Goal: Navigation & Orientation: Find specific page/section

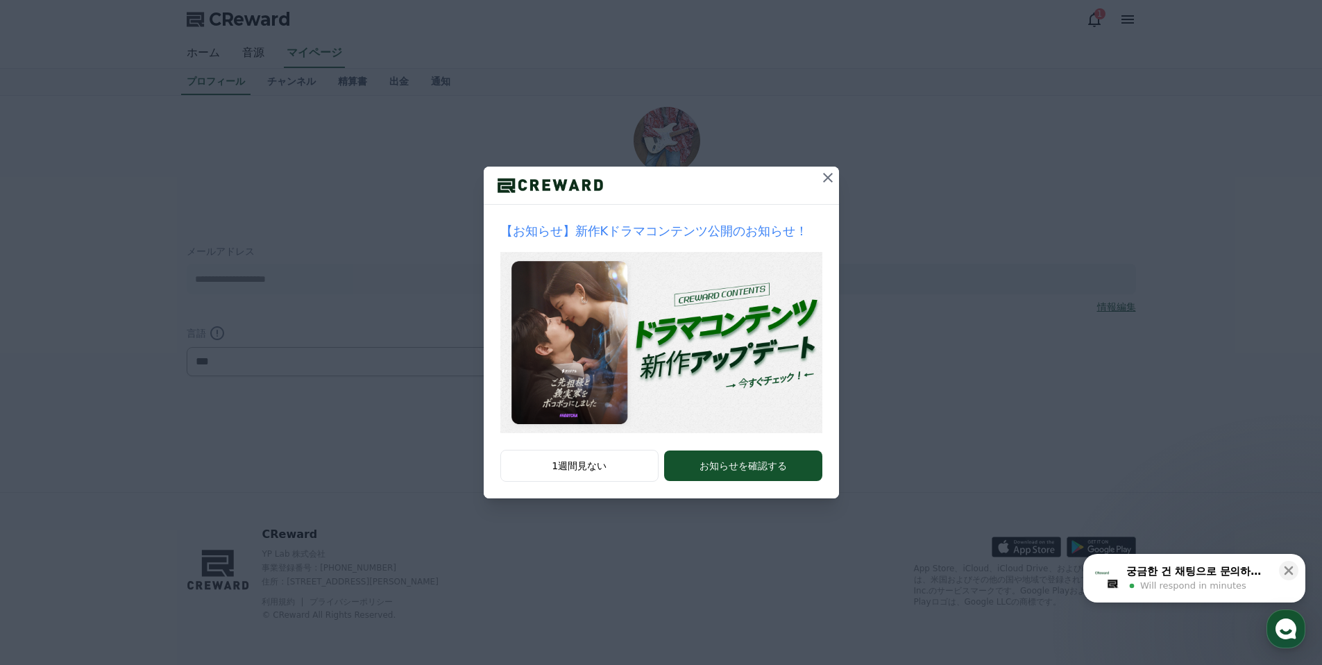
click at [821, 177] on icon at bounding box center [827, 177] width 17 height 17
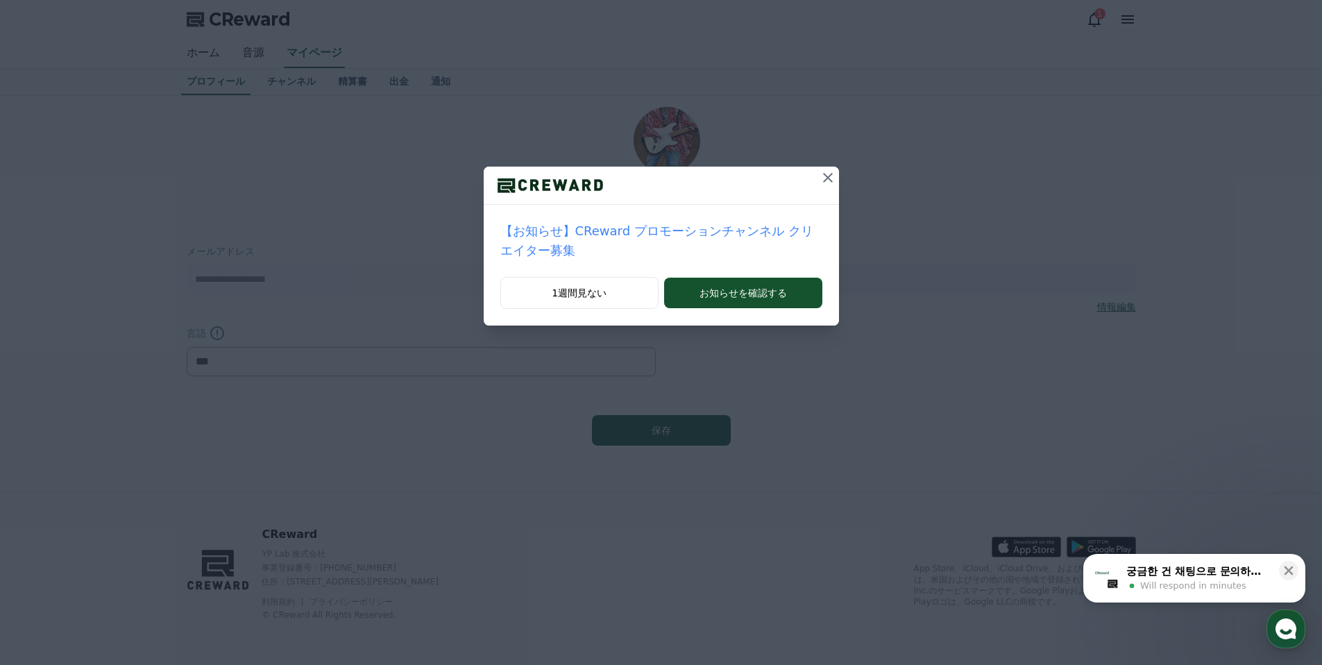
click at [821, 177] on icon at bounding box center [827, 177] width 17 height 17
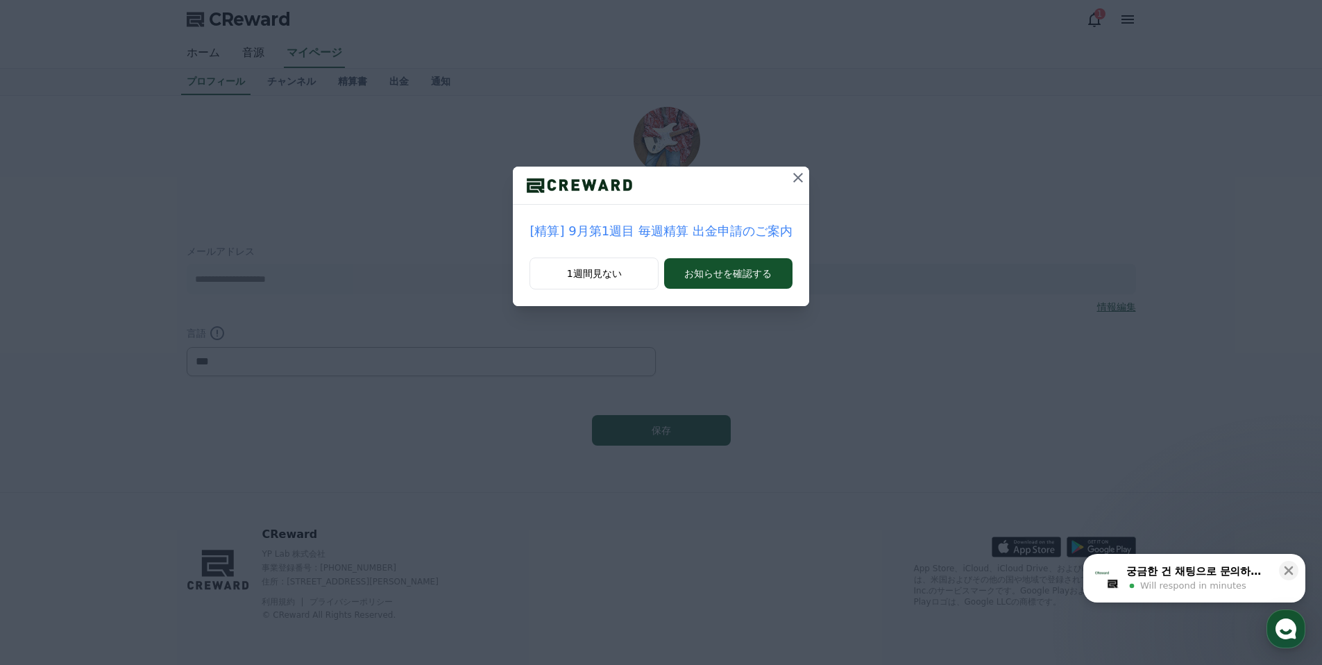
click at [799, 176] on icon at bounding box center [798, 177] width 17 height 17
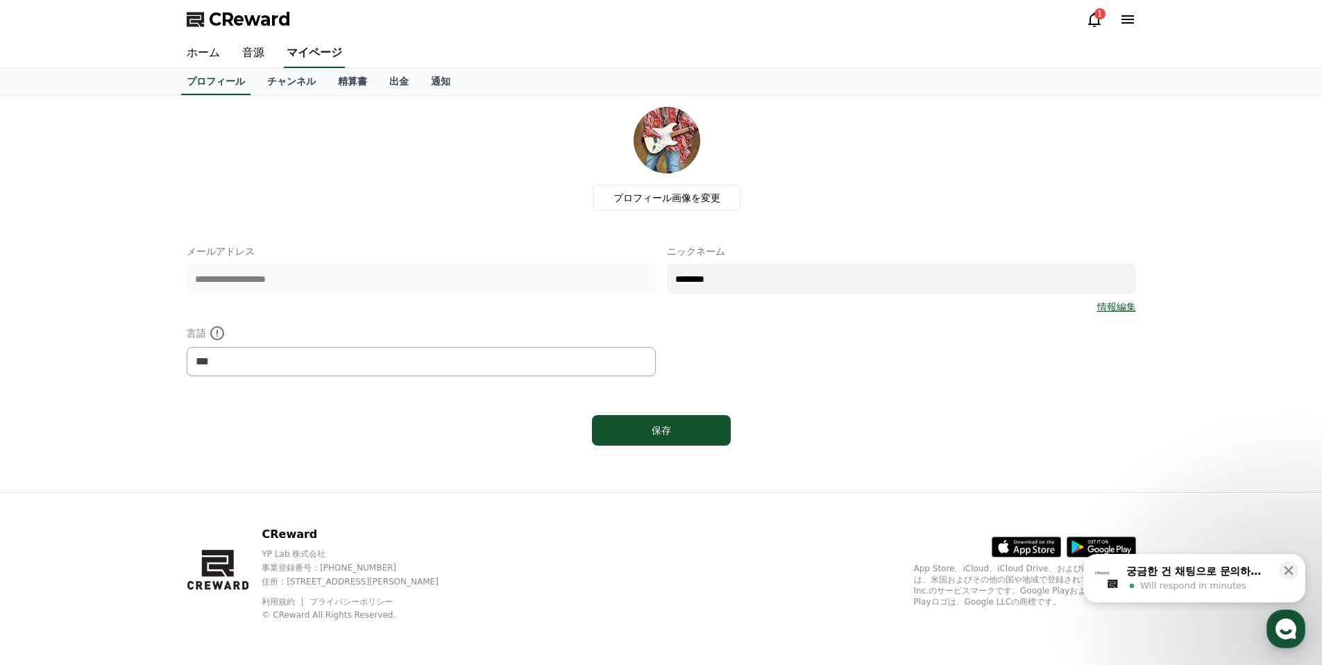
click at [302, 57] on link "マイページ" at bounding box center [314, 53] width 61 height 29
click at [293, 80] on link "チャンネル" at bounding box center [291, 82] width 71 height 26
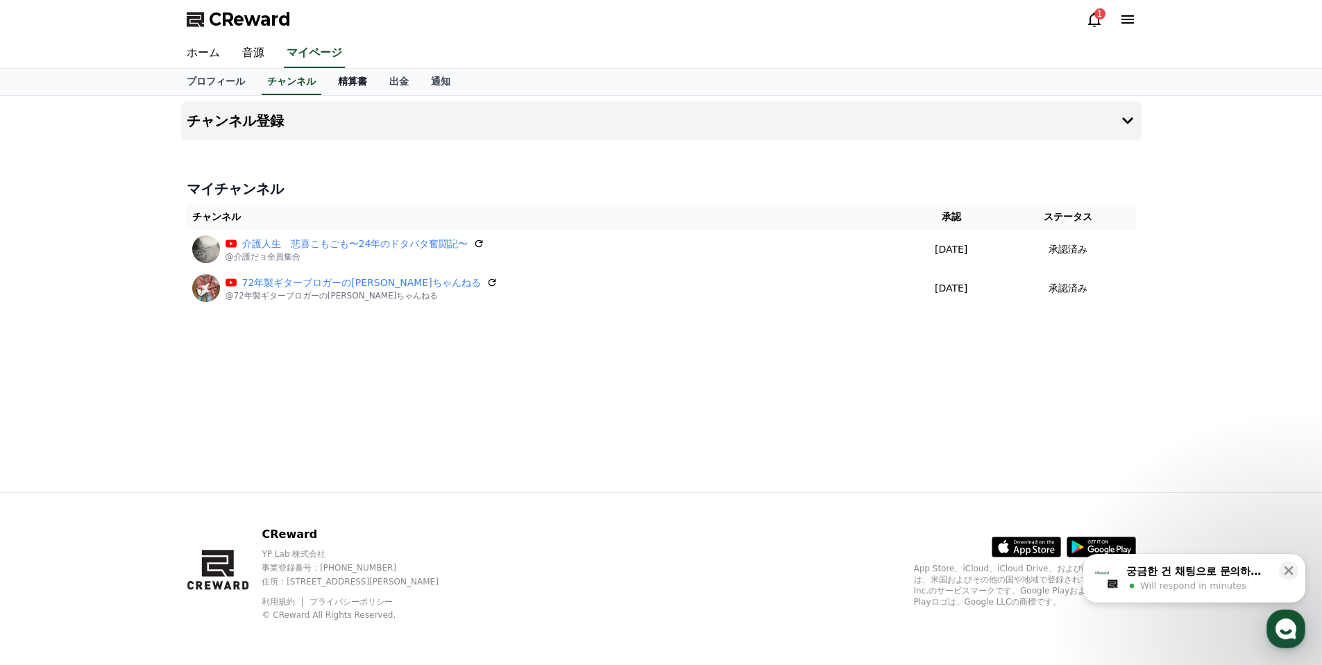
click at [359, 78] on link "精算書" at bounding box center [352, 82] width 51 height 26
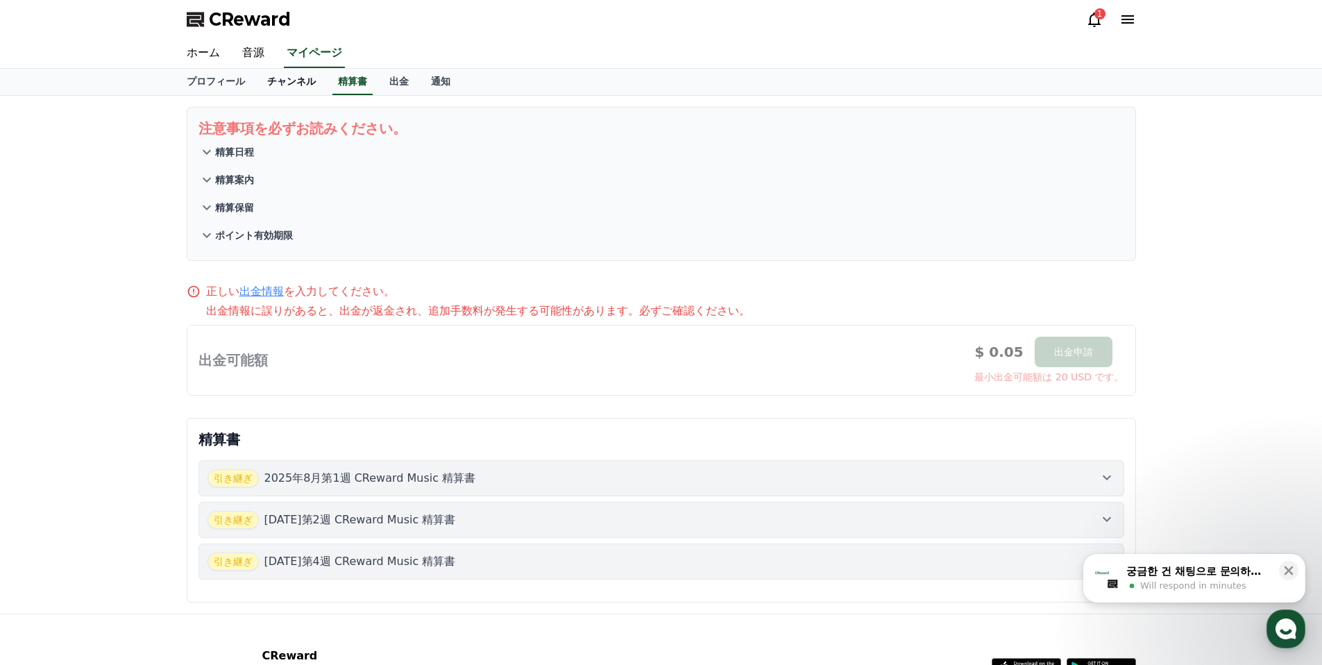
click at [288, 78] on link "チャンネル" at bounding box center [291, 82] width 71 height 26
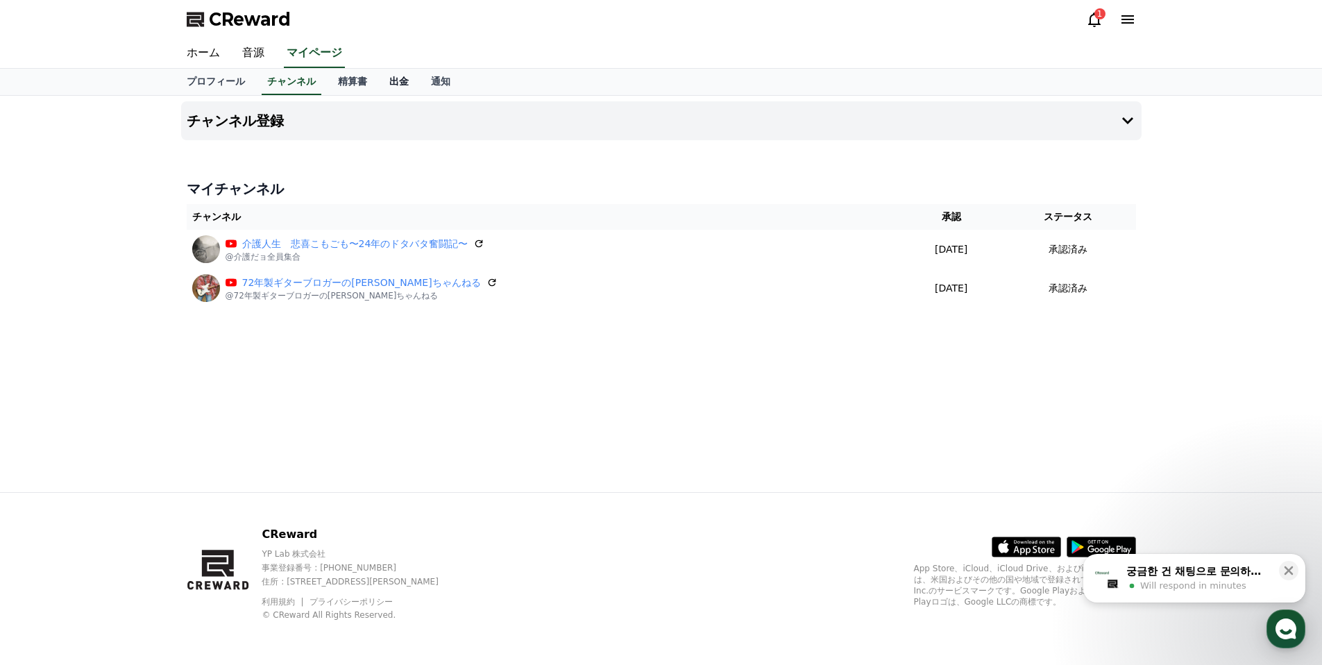
click at [397, 82] on link "出金" at bounding box center [399, 82] width 42 height 26
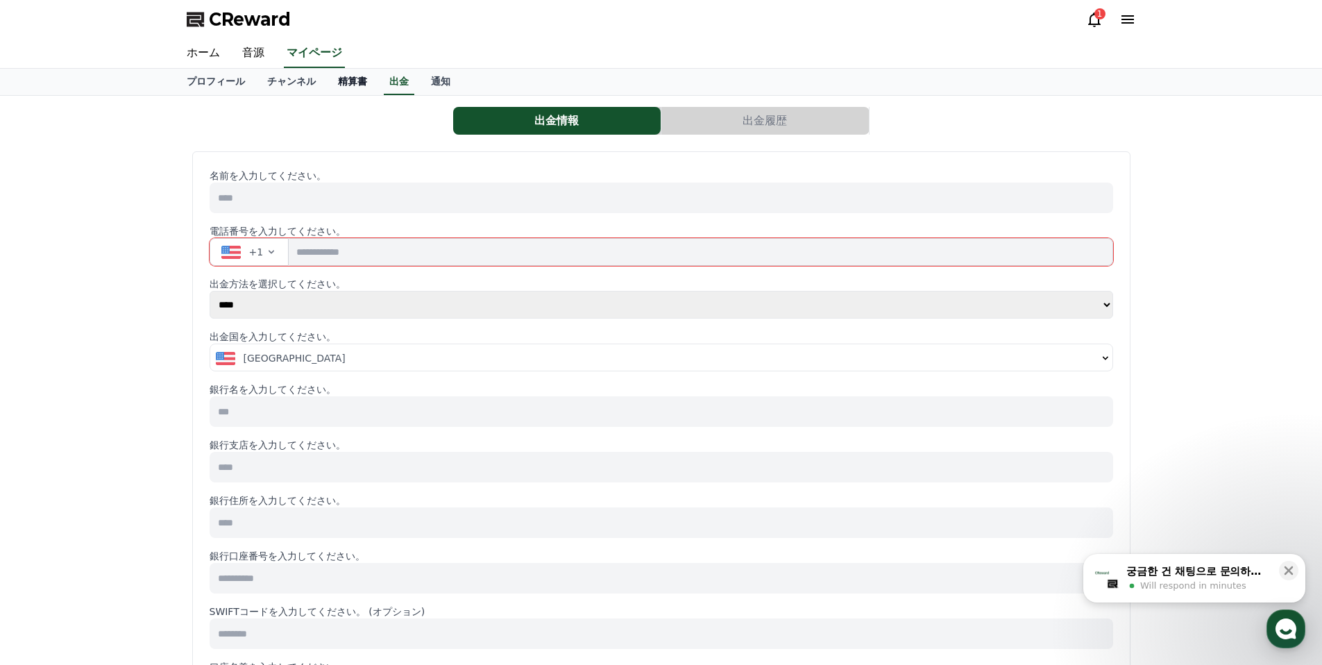
click at [352, 83] on link "精算書" at bounding box center [352, 82] width 51 height 26
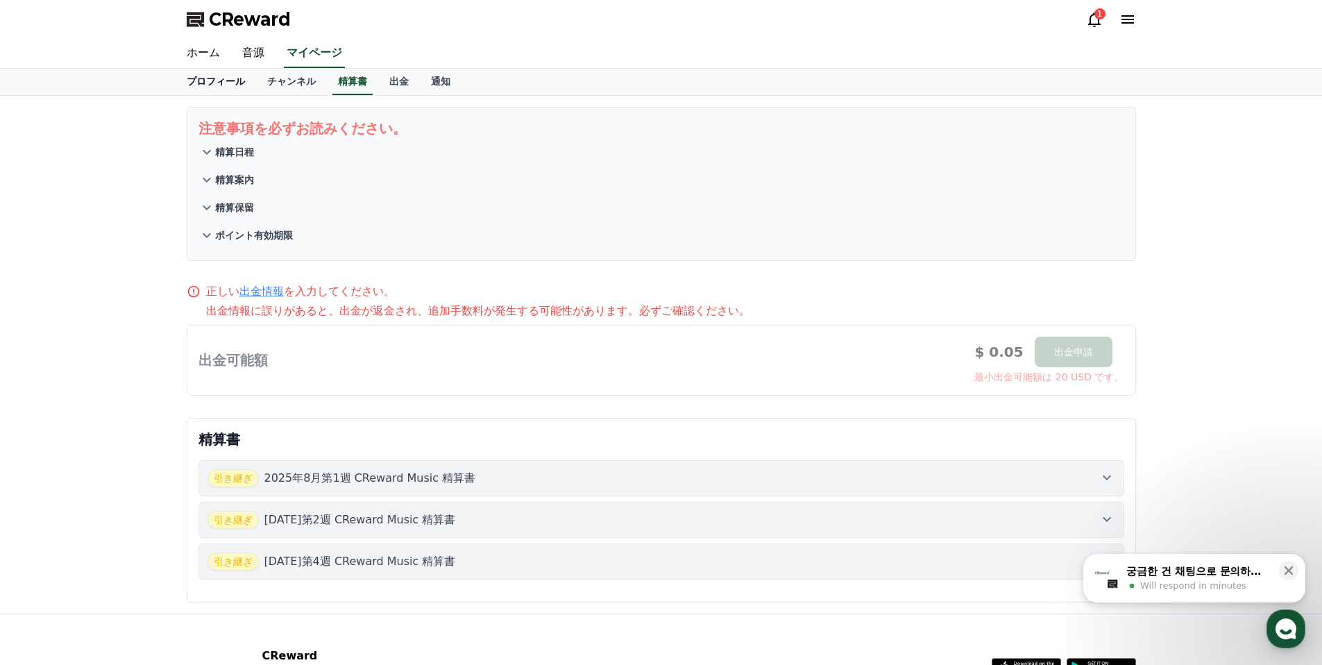
drag, startPoint x: 304, startPoint y: 55, endPoint x: 243, endPoint y: 71, distance: 63.3
click at [304, 55] on link "マイページ" at bounding box center [314, 53] width 61 height 29
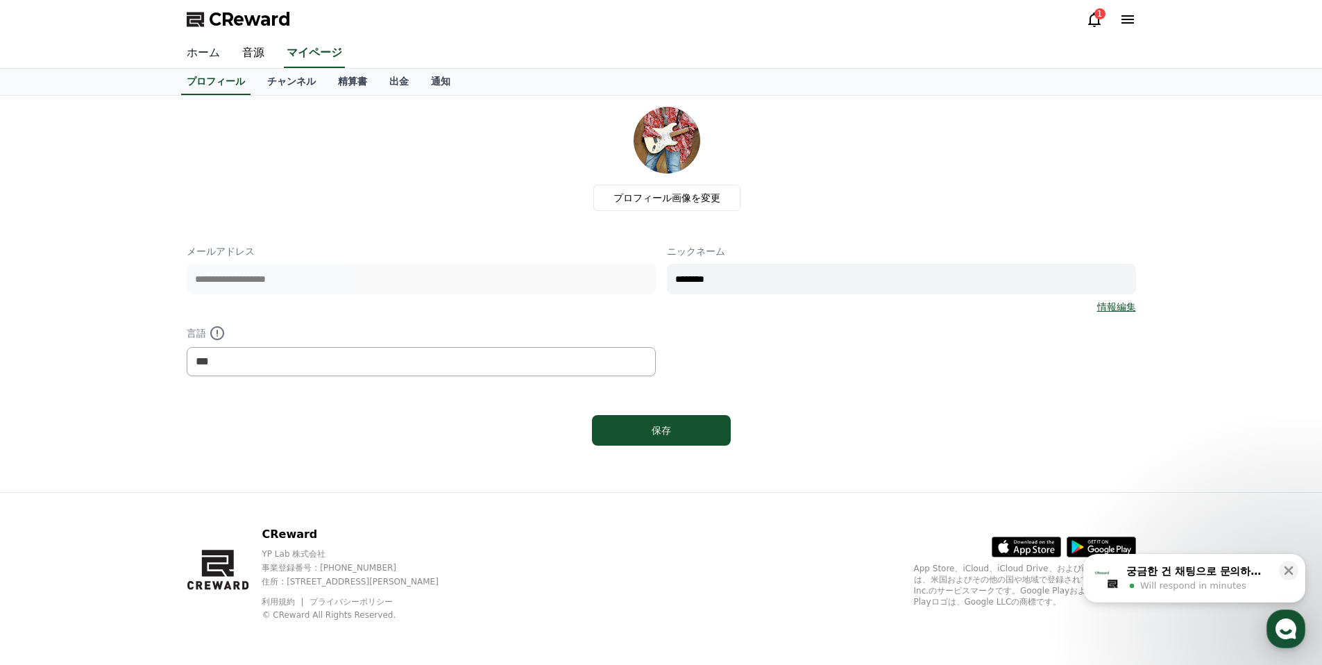
click at [211, 57] on link "ホーム" at bounding box center [204, 53] width 56 height 29
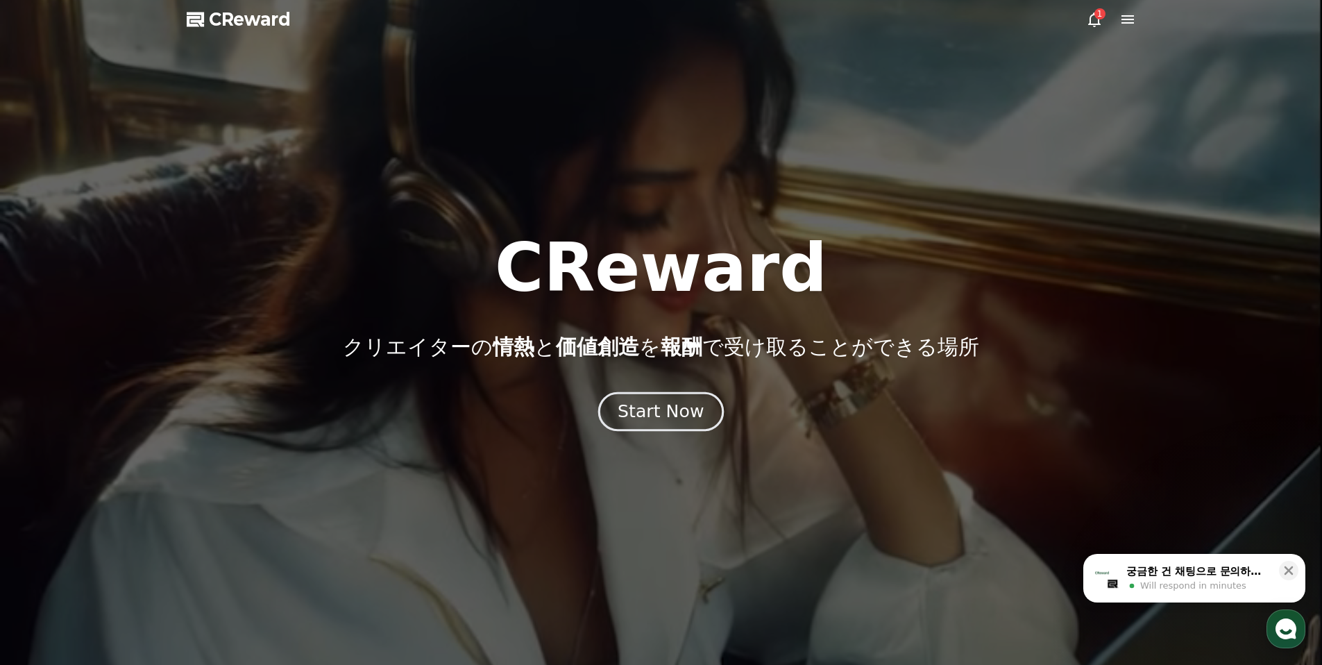
click at [642, 402] on div "Start Now" at bounding box center [660, 412] width 86 height 24
